Goal: Information Seeking & Learning: Learn about a topic

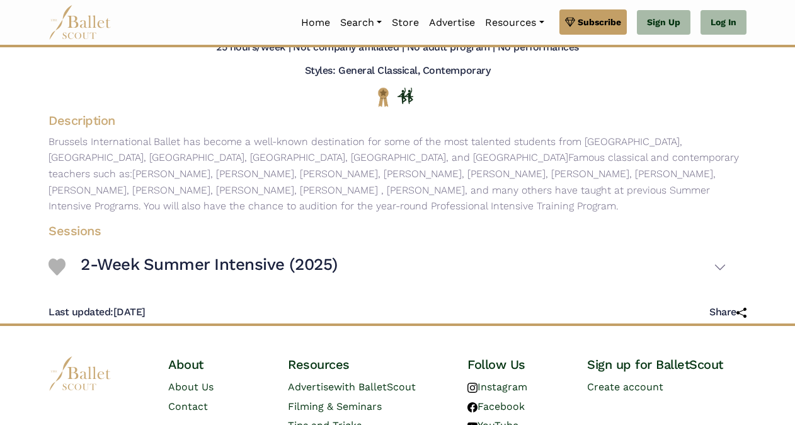
scroll to position [143, 0]
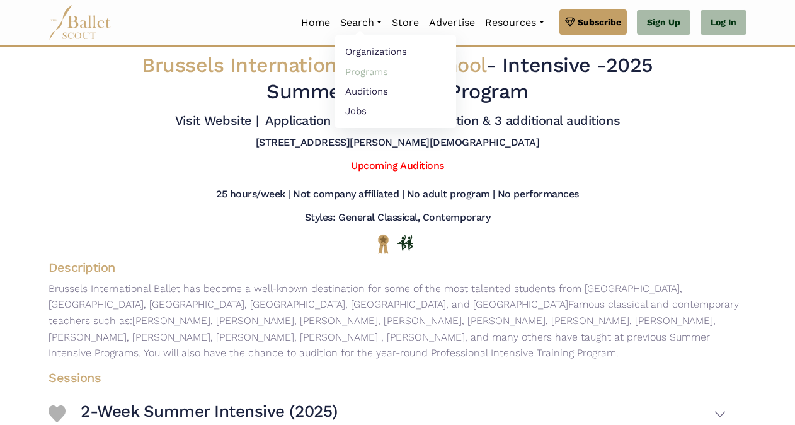
click at [359, 70] on link "Programs" at bounding box center [395, 72] width 121 height 20
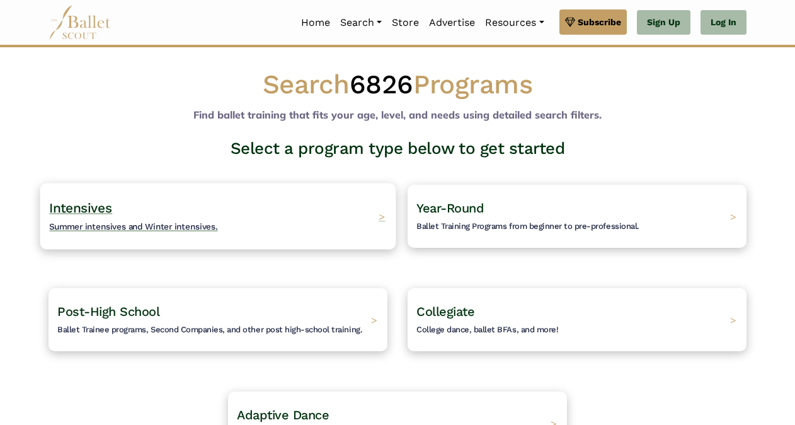
click at [170, 221] on span "Summer intensives and Winter intensives." at bounding box center [133, 226] width 169 height 10
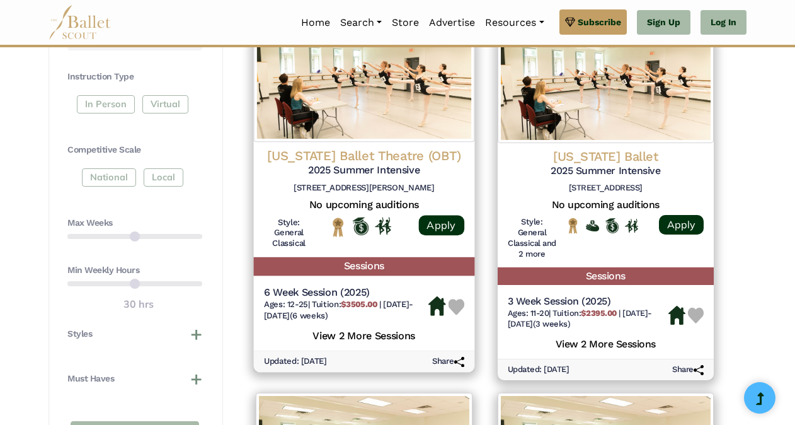
scroll to position [614, 0]
